Goal: Information Seeking & Learning: Find specific fact

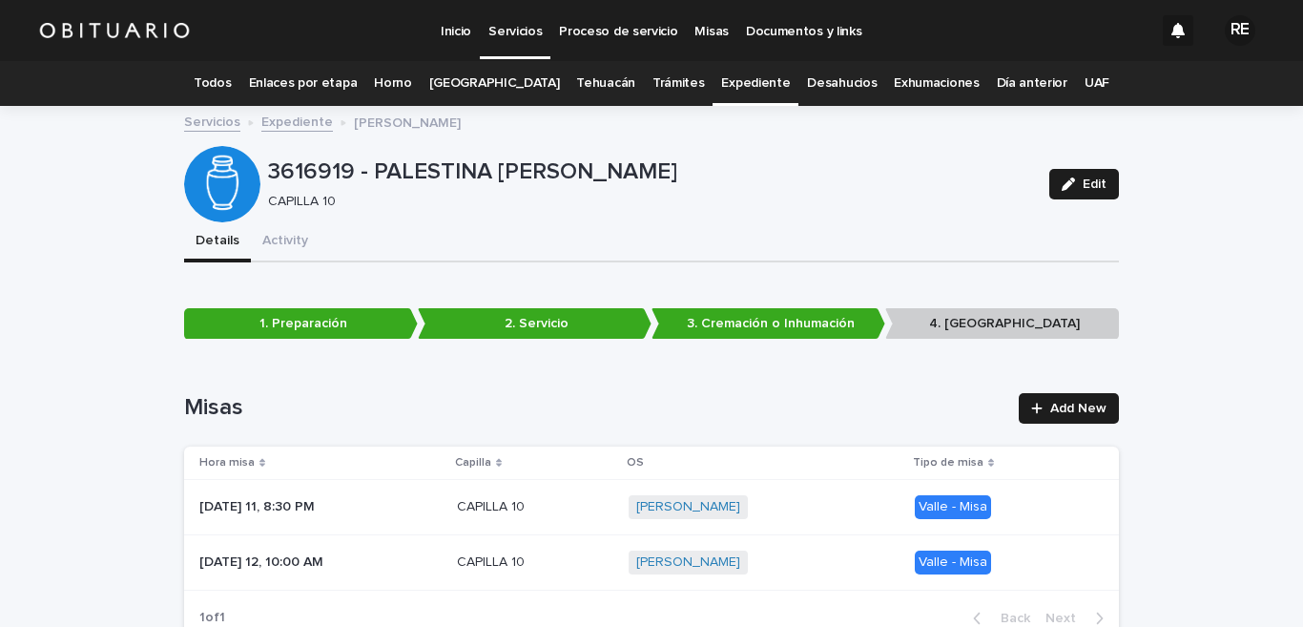
scroll to position [61, 0]
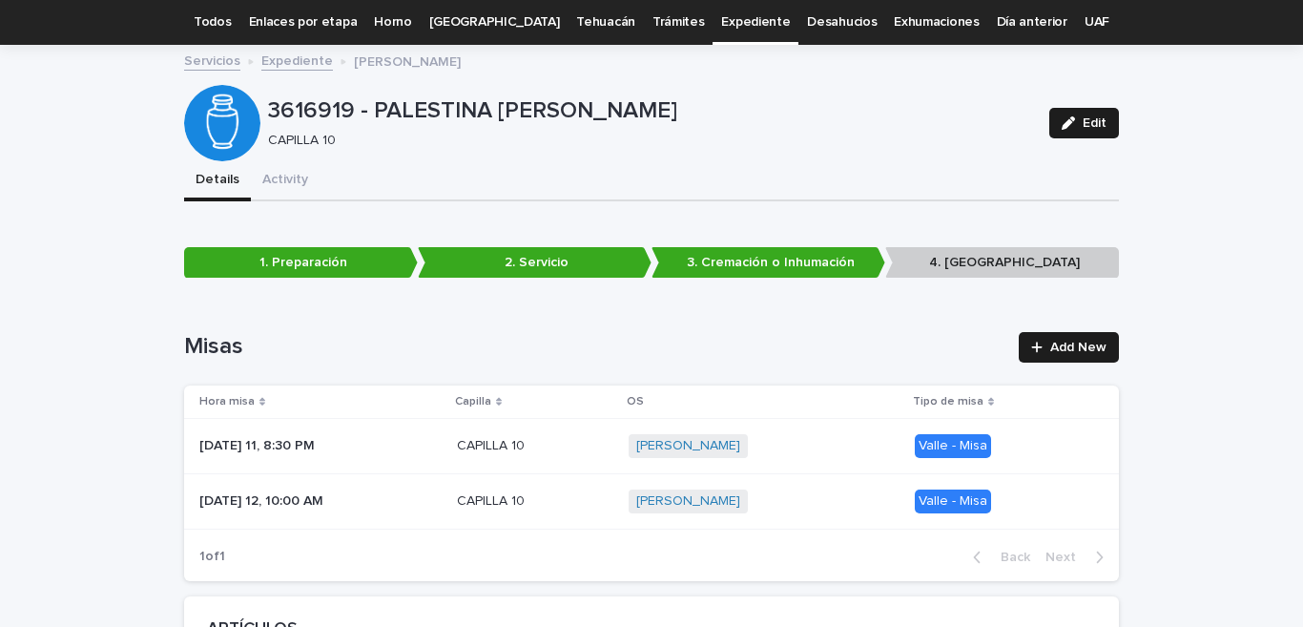
click at [736, 21] on link "Expediente" at bounding box center [755, 22] width 69 height 45
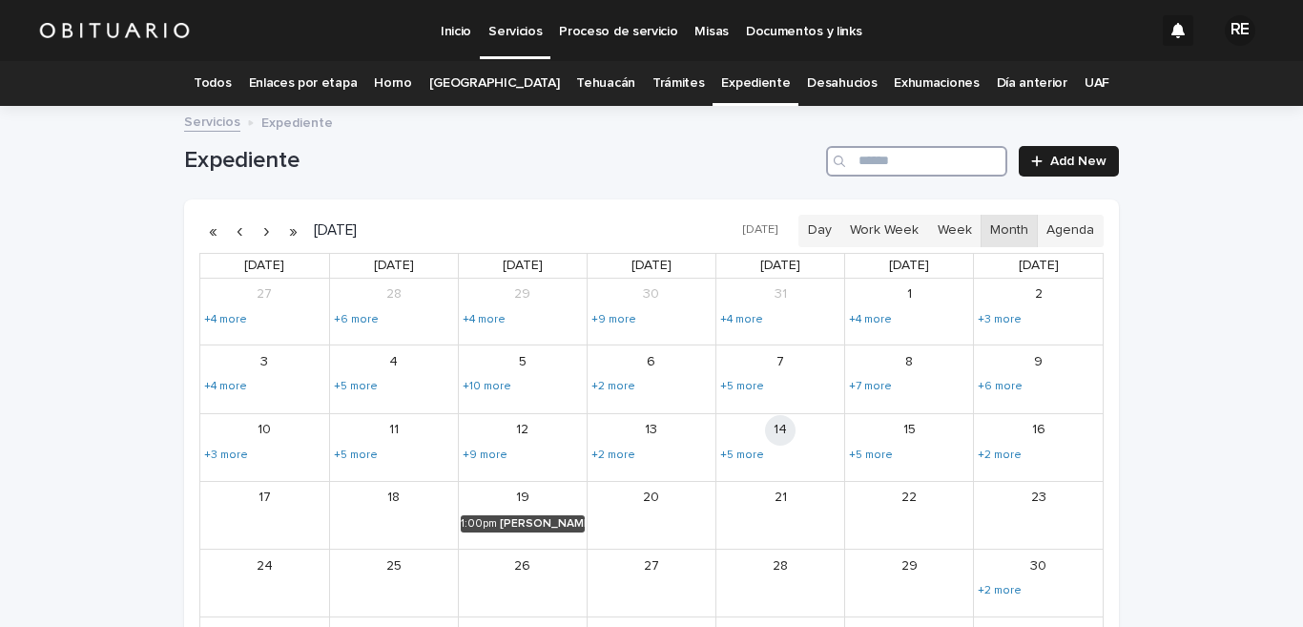
click at [873, 155] on input "Search" at bounding box center [916, 161] width 181 height 31
click at [878, 155] on input "Search" at bounding box center [916, 161] width 181 height 31
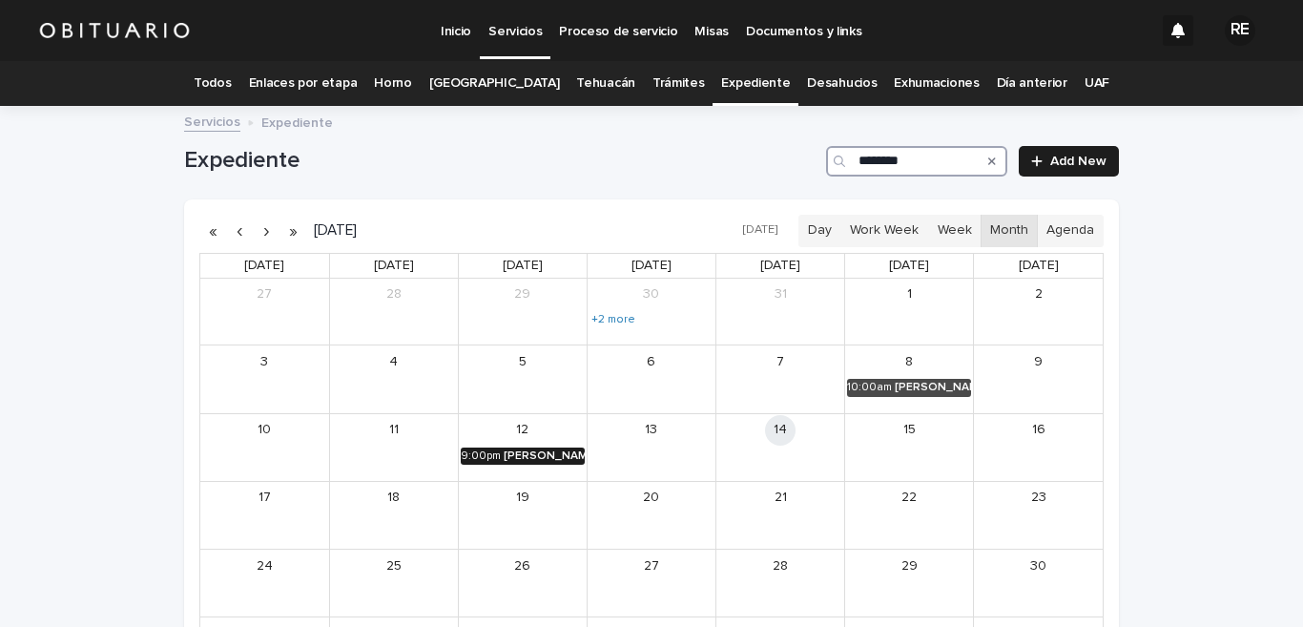
click at [532, 453] on div "[PERSON_NAME]" at bounding box center [544, 455] width 81 height 13
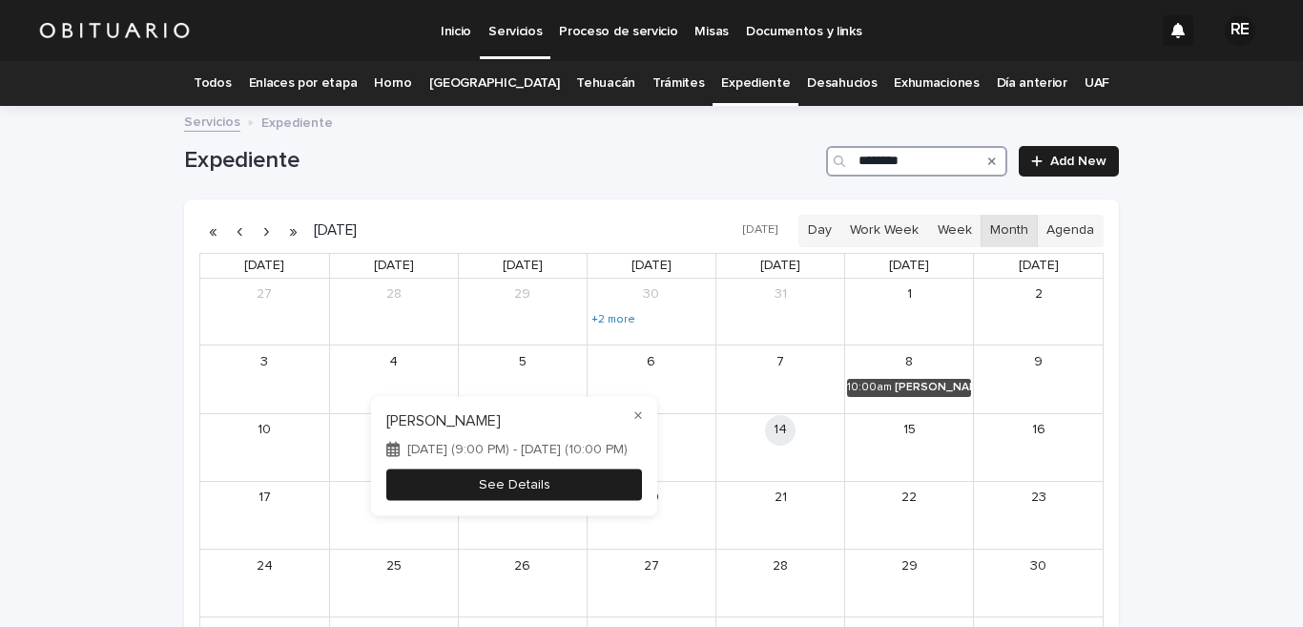
type input "*******"
click at [439, 484] on button "See Details" at bounding box center [514, 483] width 256 height 31
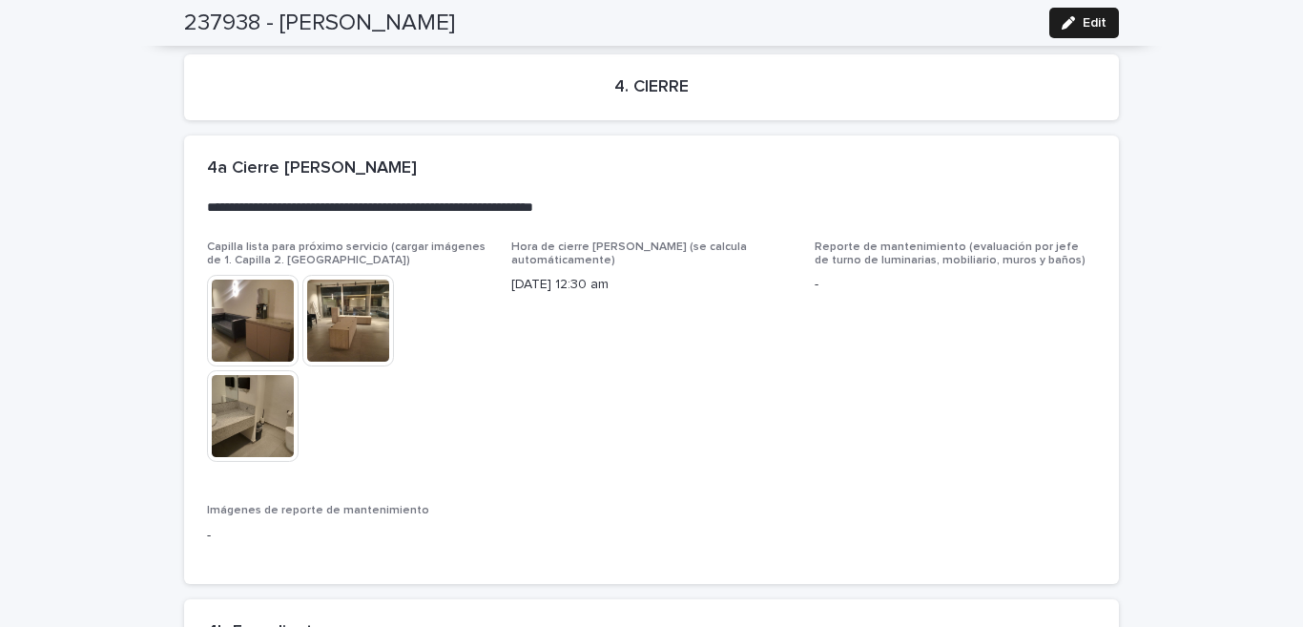
scroll to position [4509, 0]
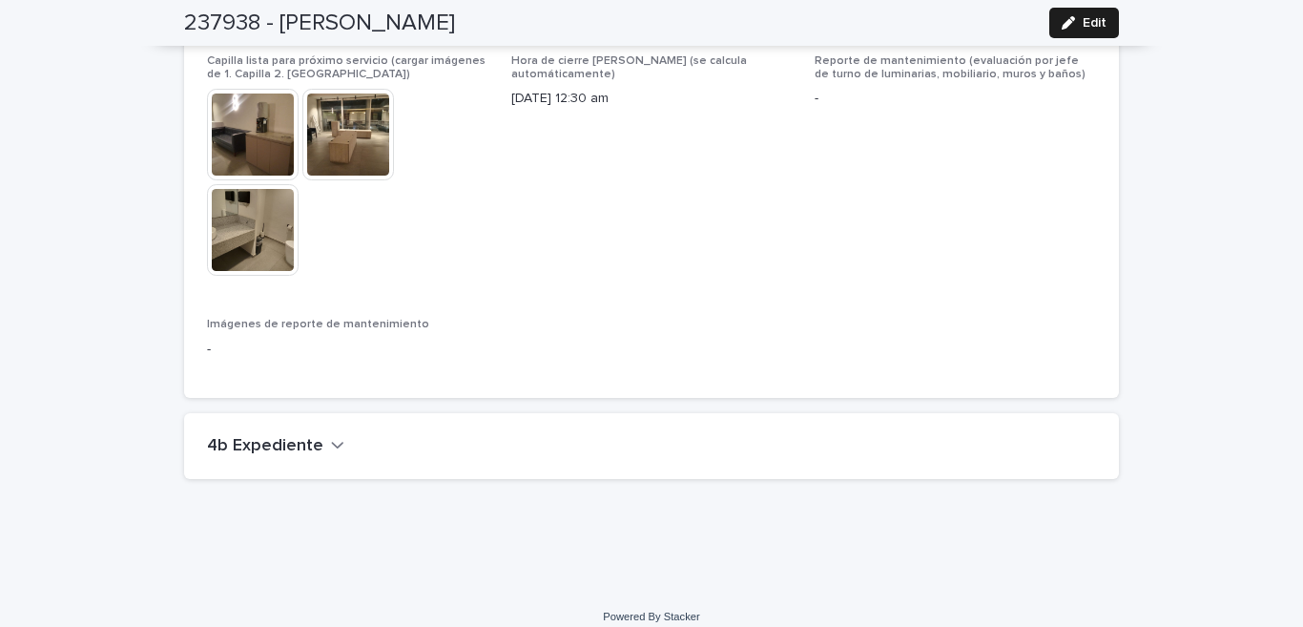
click at [303, 436] on h2 "4b Expediente" at bounding box center [265, 446] width 116 height 21
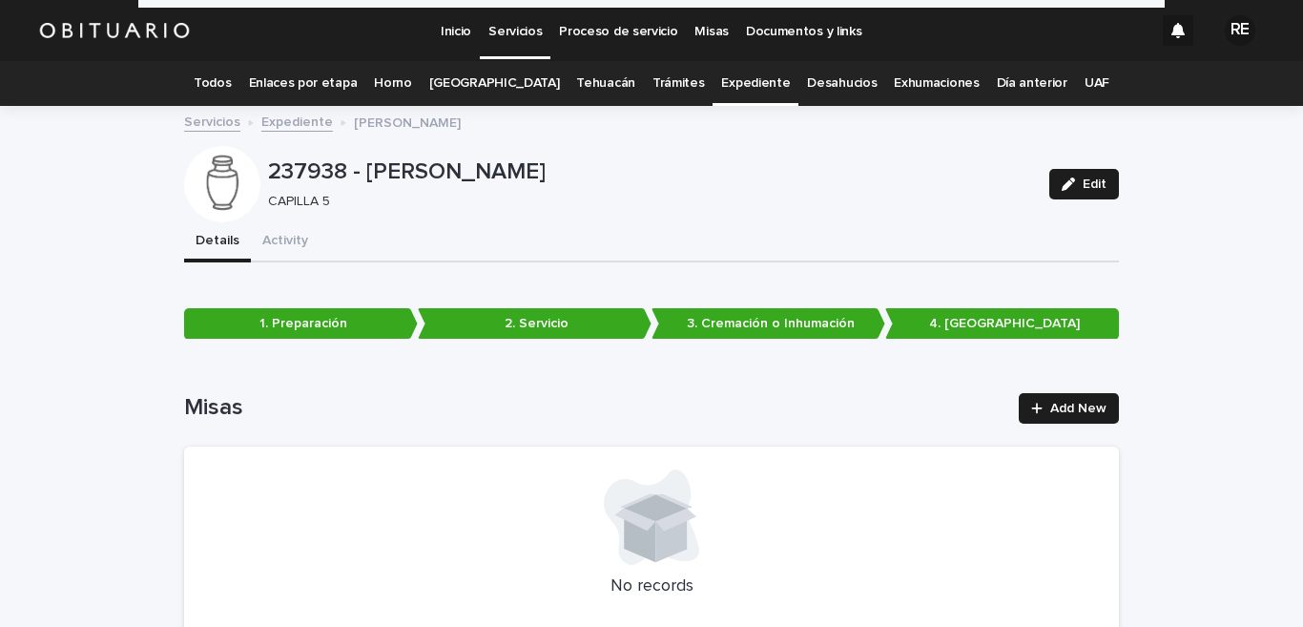
scroll to position [0, 0]
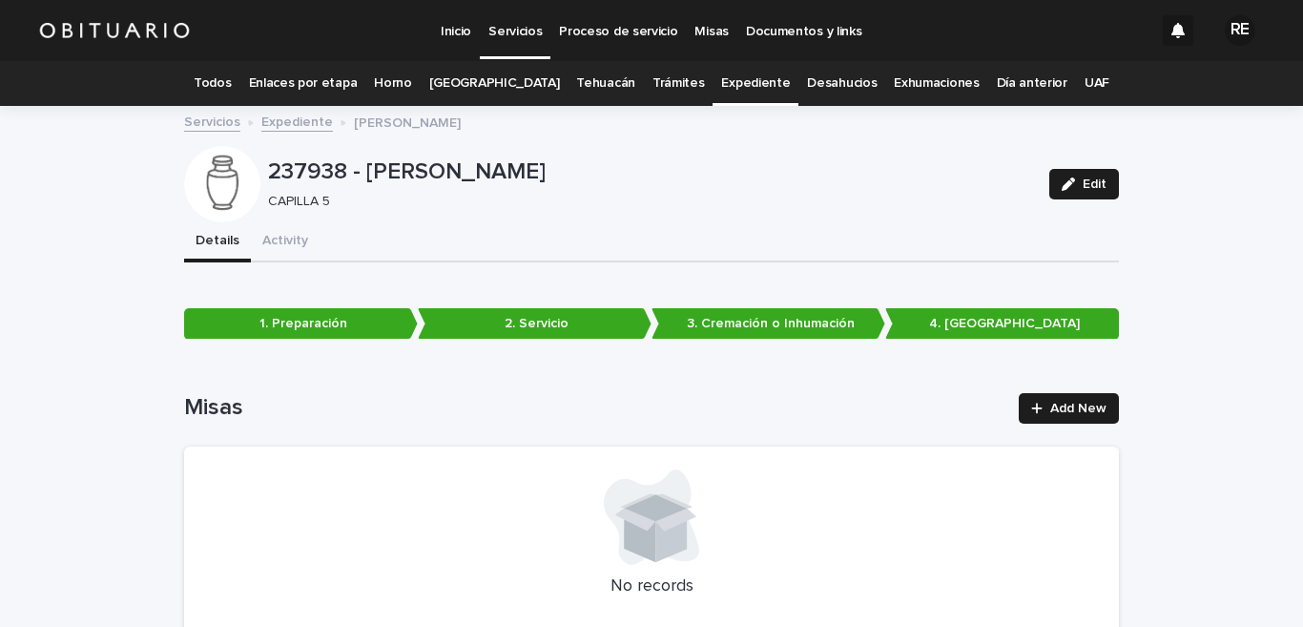
click at [231, 87] on link "Todos" at bounding box center [212, 83] width 37 height 45
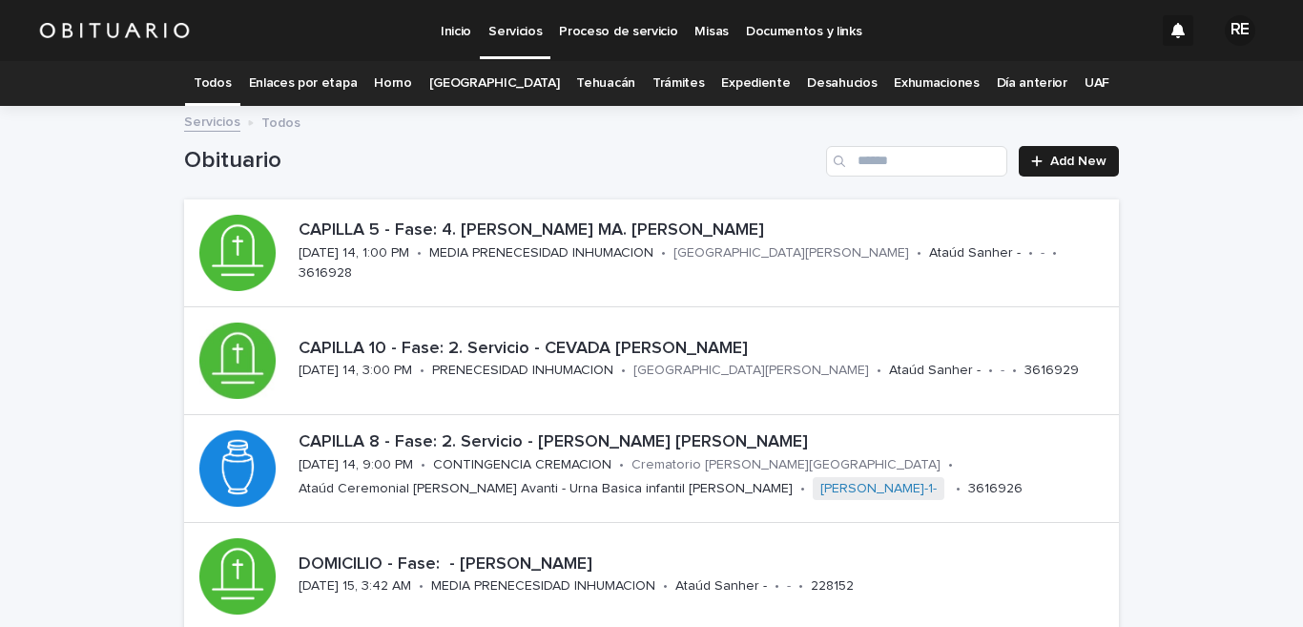
click at [729, 81] on link "Expediente" at bounding box center [755, 83] width 69 height 45
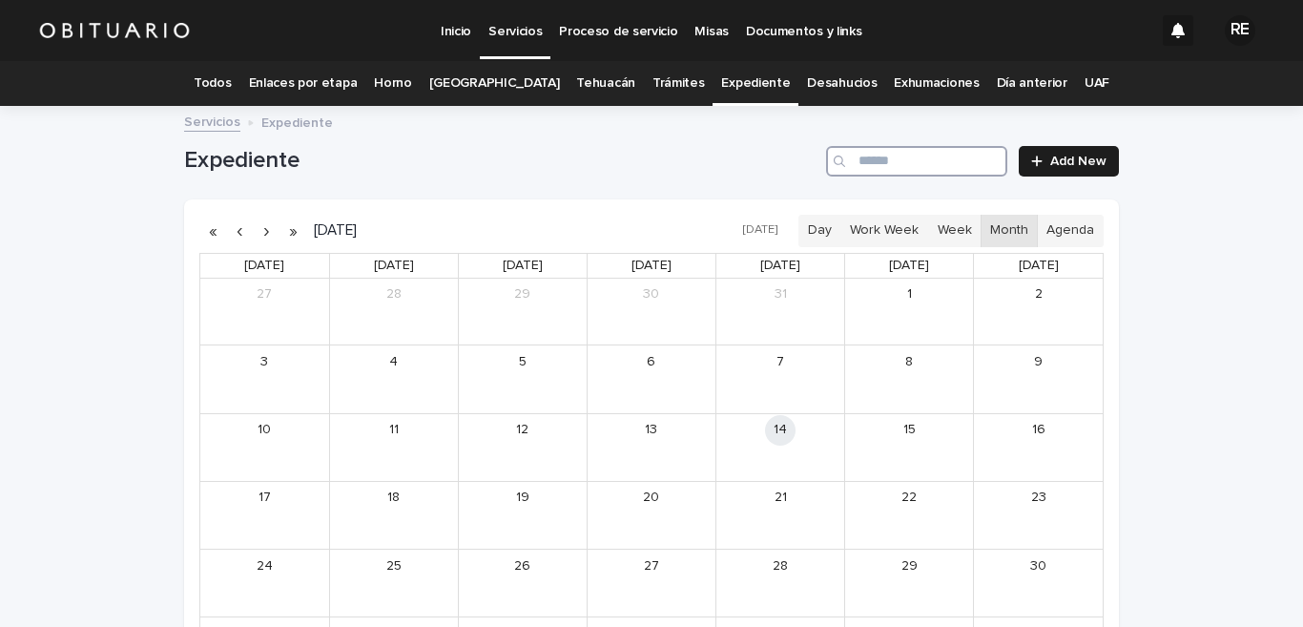
click at [879, 163] on input "Search" at bounding box center [916, 161] width 181 height 31
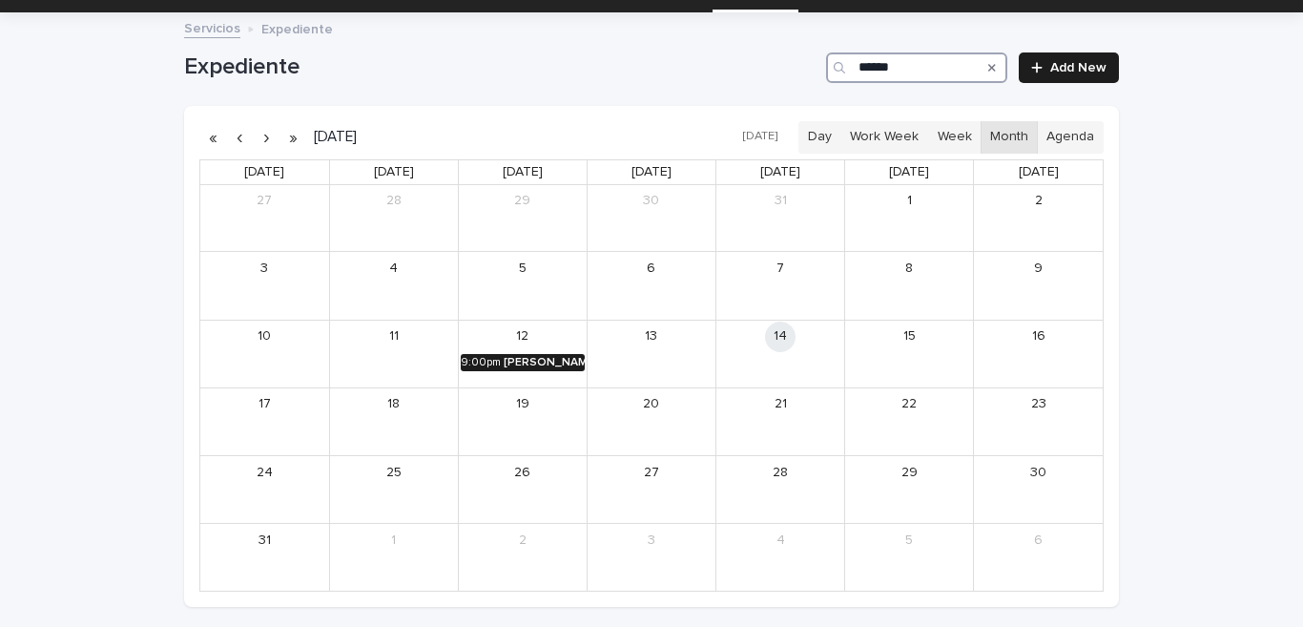
click at [516, 363] on div "[PERSON_NAME]" at bounding box center [544, 362] width 81 height 13
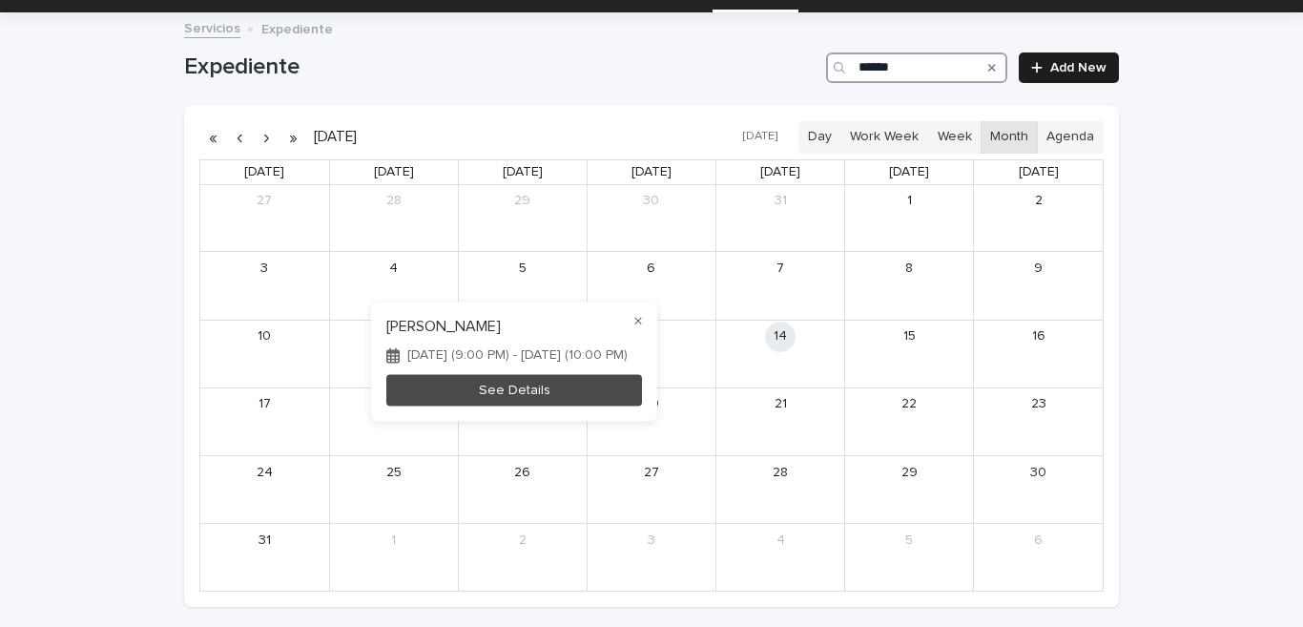
type input "******"
click at [576, 378] on button "See Details" at bounding box center [514, 390] width 256 height 31
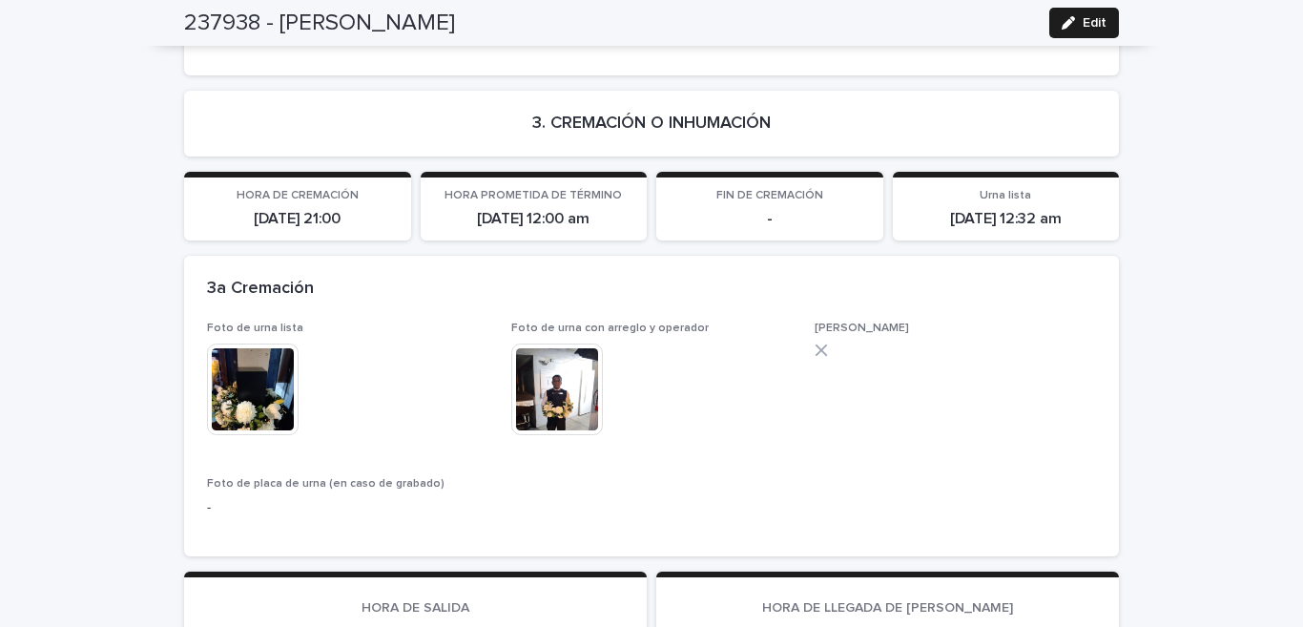
scroll to position [4509, 0]
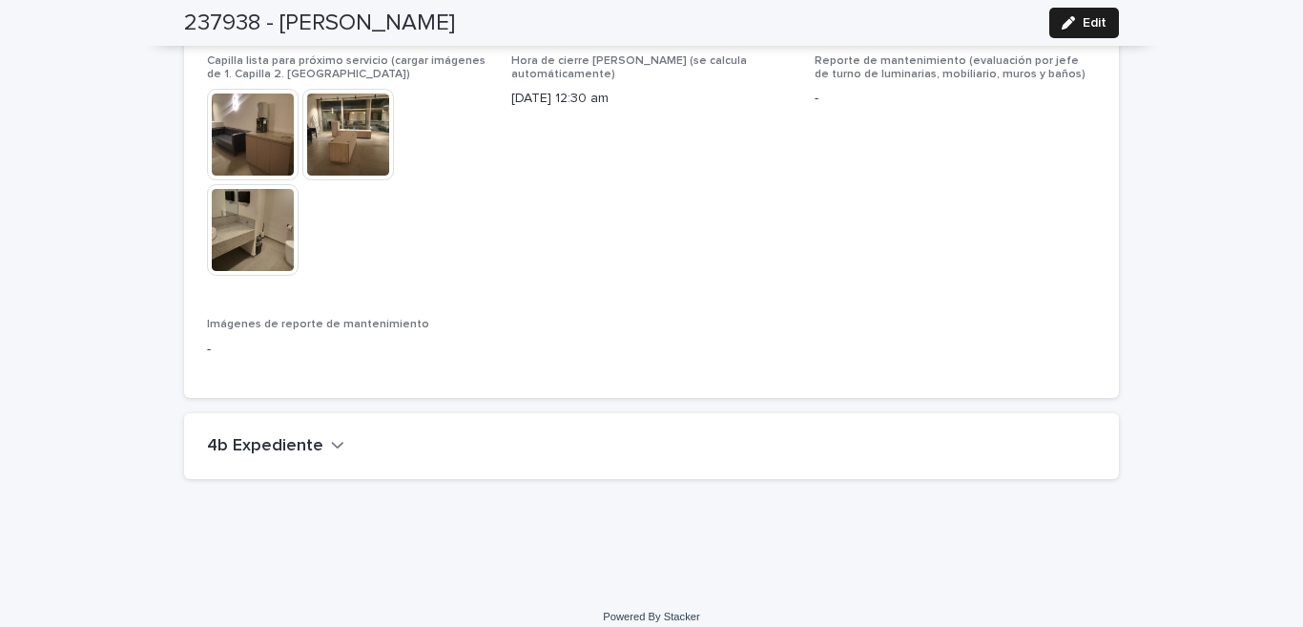
click at [266, 436] on h2 "4b Expediente" at bounding box center [265, 446] width 116 height 21
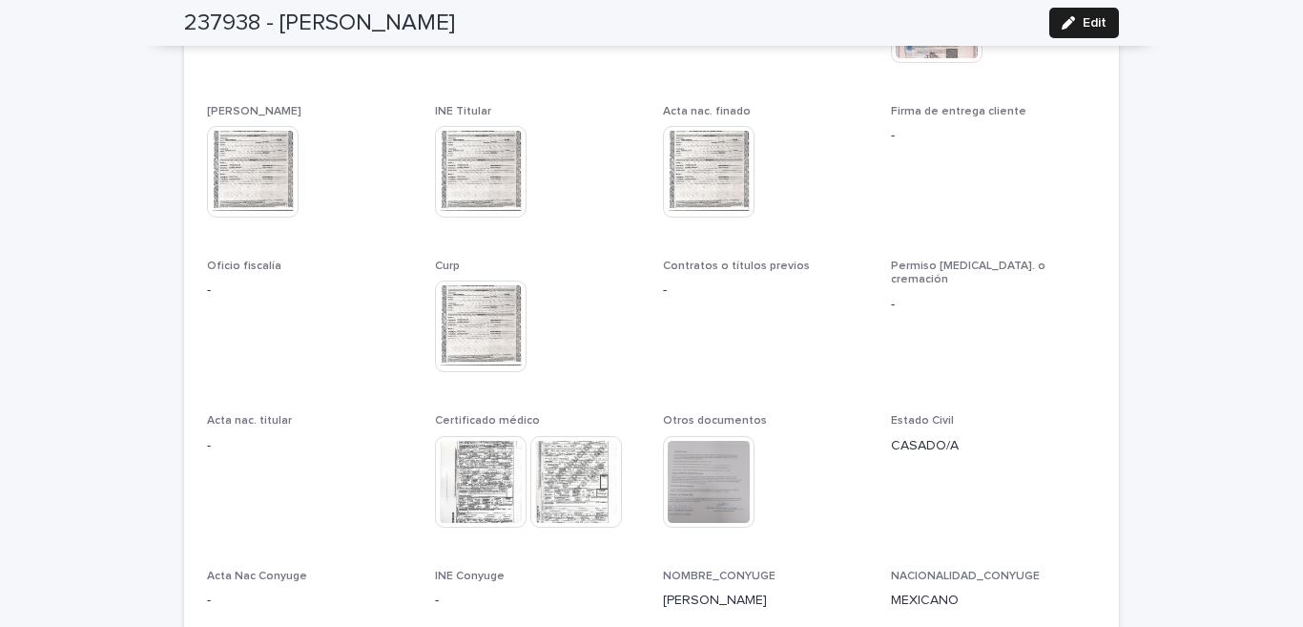
scroll to position [4850, 0]
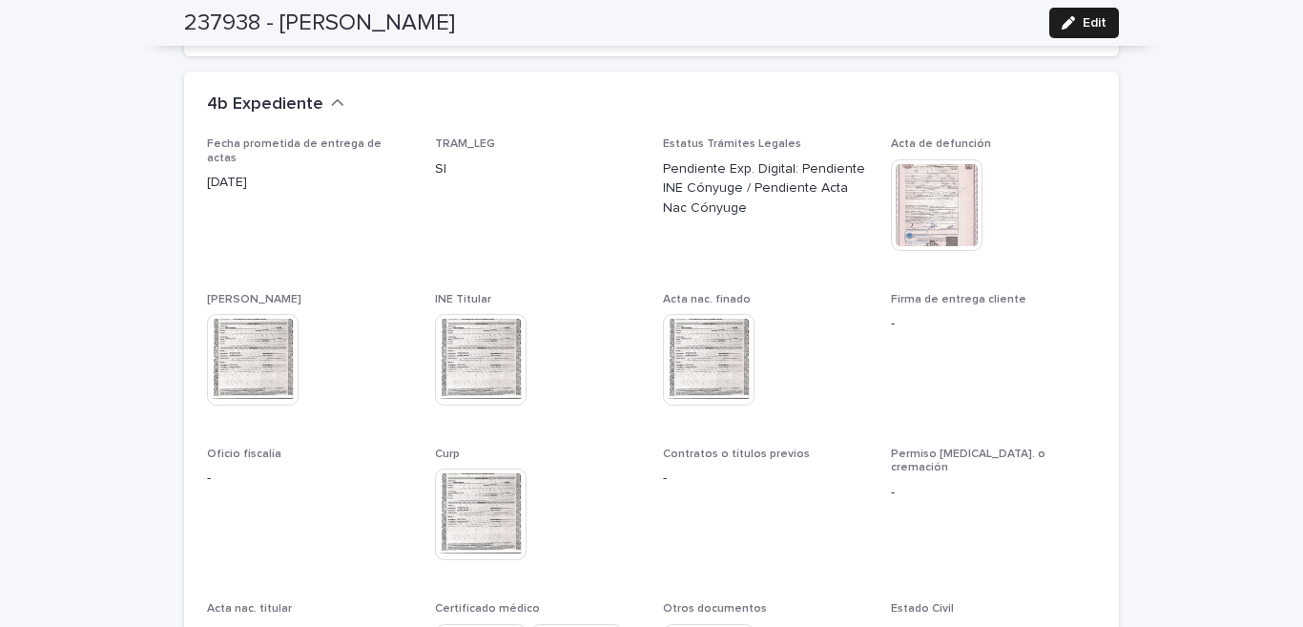
click at [933, 175] on img at bounding box center [937, 205] width 92 height 92
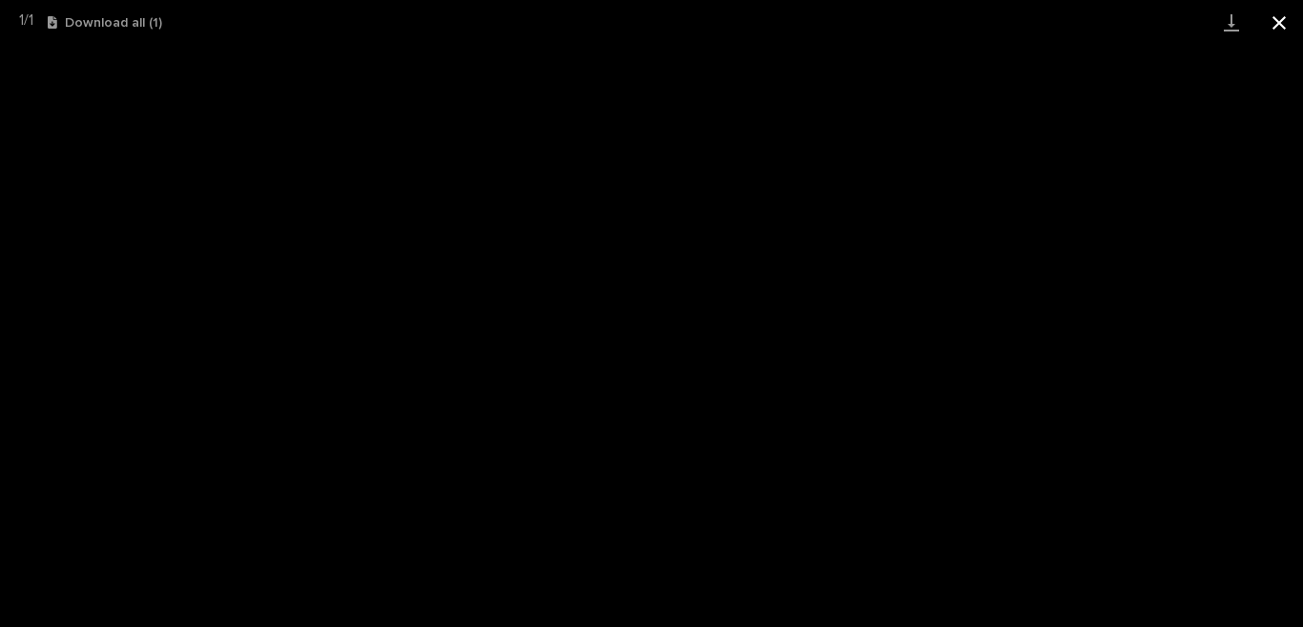
click at [1284, 17] on button "Close gallery" at bounding box center [1279, 22] width 48 height 45
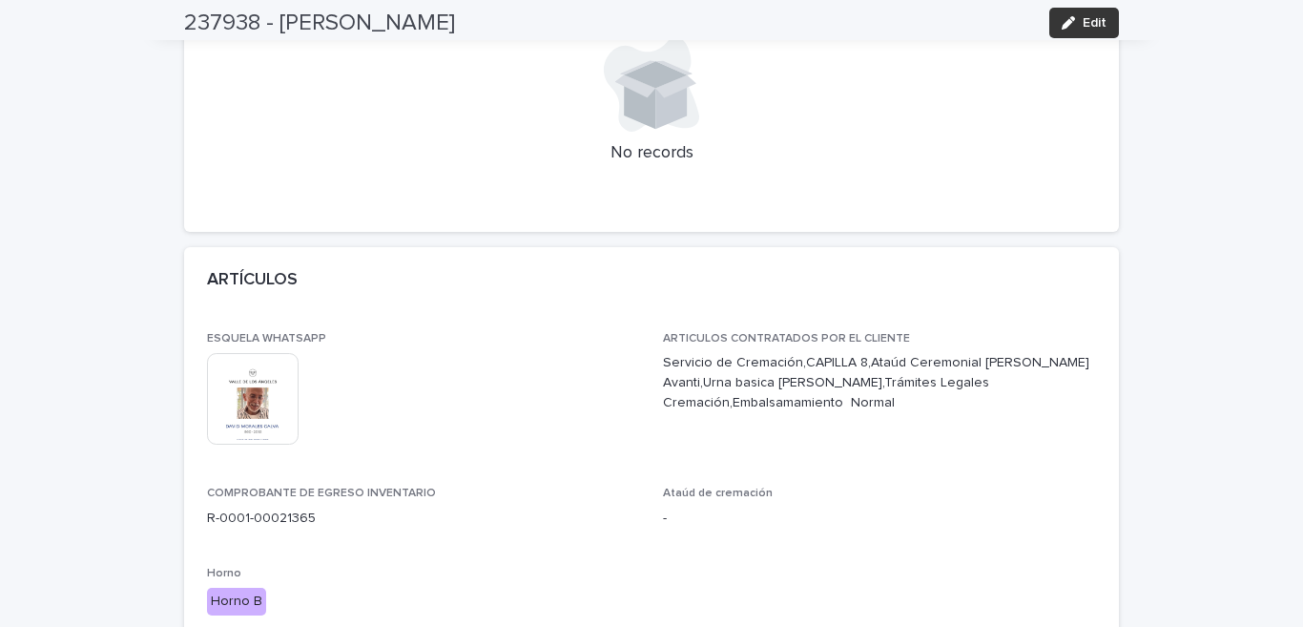
scroll to position [0, 0]
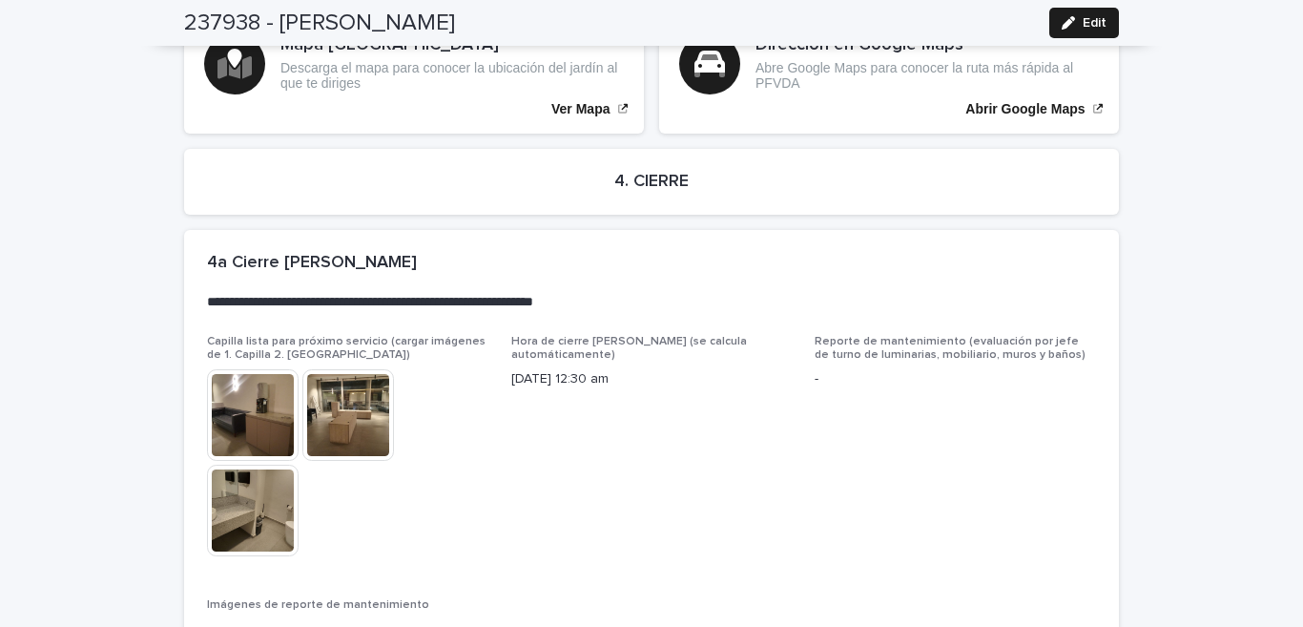
scroll to position [4509, 0]
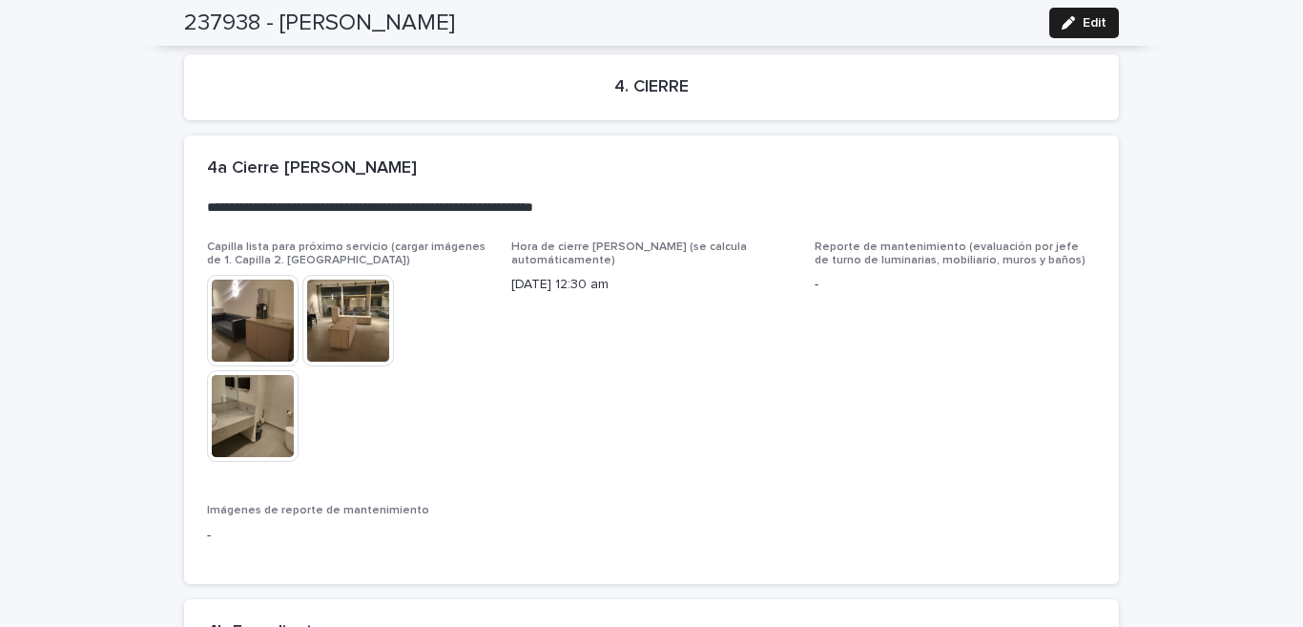
scroll to position [4509, 0]
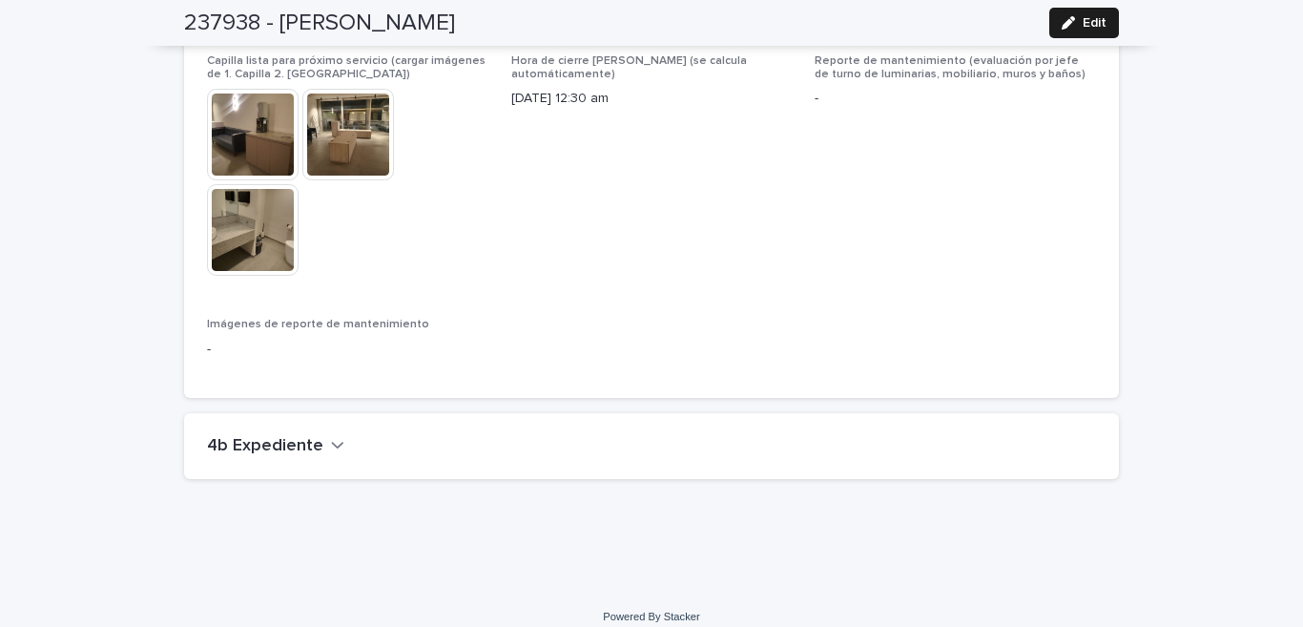
click at [265, 436] on h2 "4b Expediente" at bounding box center [265, 446] width 116 height 21
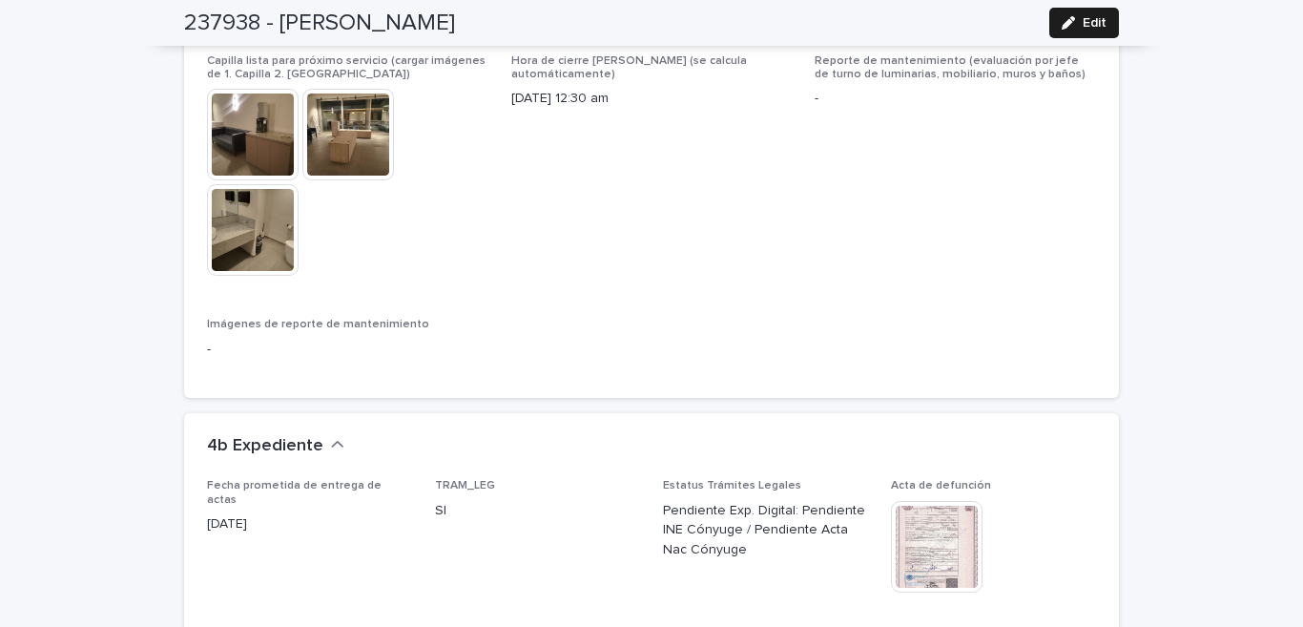
scroll to position [4790, 0]
